Goal: Task Accomplishment & Management: Manage account settings

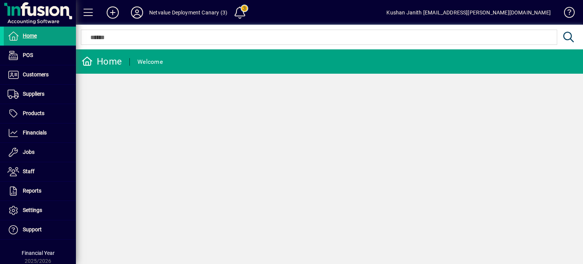
click at [417, 105] on div "Home Welcome" at bounding box center [329, 156] width 507 height 214
click at [532, 9] on div "Kushan Janith [EMAIL_ADDRESS][PERSON_NAME][DOMAIN_NAME]" at bounding box center [468, 12] width 164 height 12
click at [570, 13] on span at bounding box center [565, 14] width 18 height 18
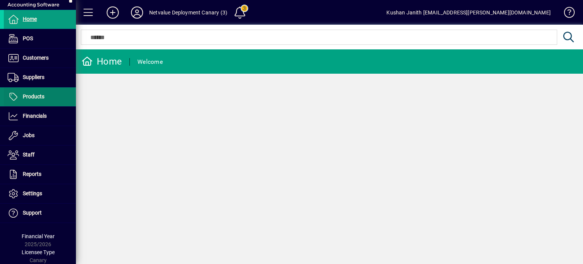
scroll to position [32, 0]
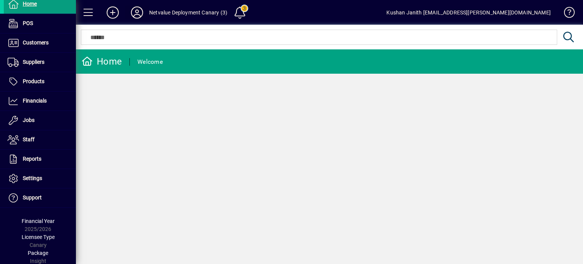
click at [136, 12] on icon at bounding box center [136, 12] width 15 height 12
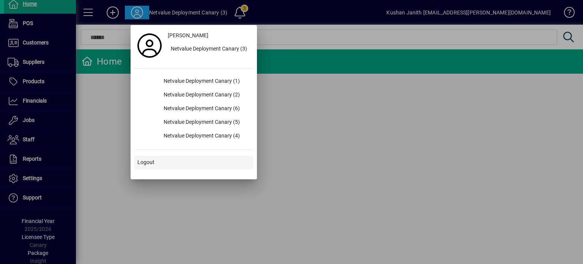
click at [139, 160] on span "Logout" at bounding box center [145, 162] width 17 height 8
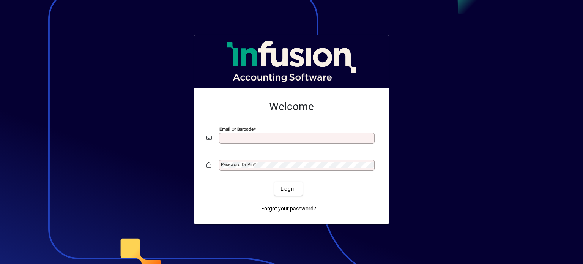
type input "**********"
